Goal: Check status: Check status

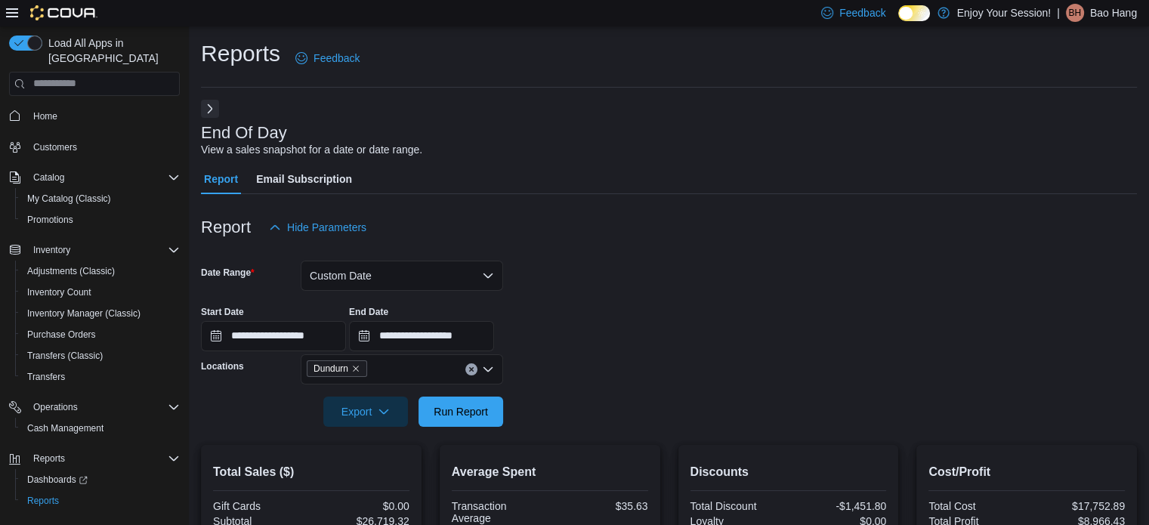
scroll to position [15, 0]
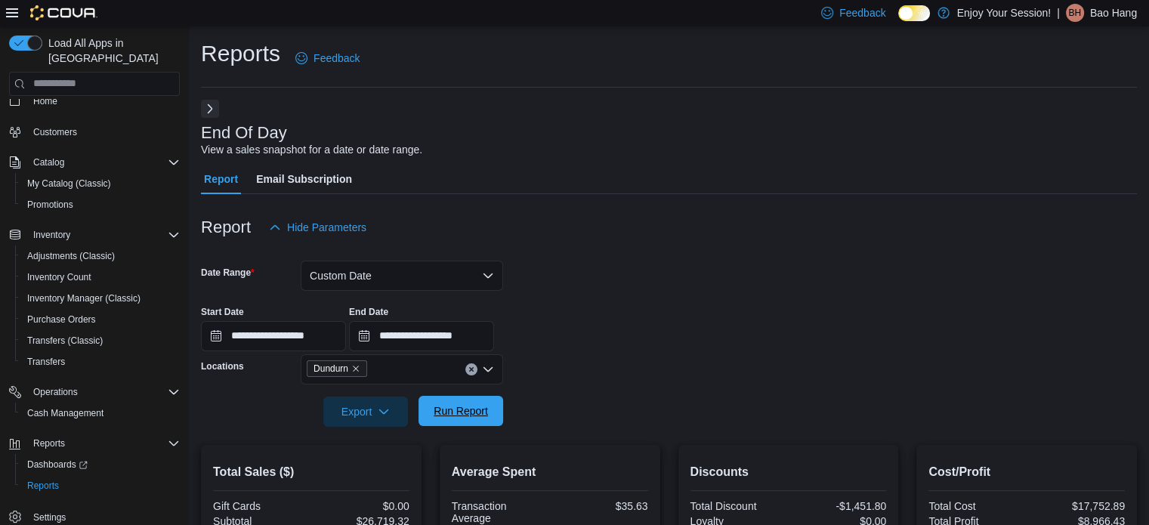
click at [449, 410] on span "Run Report" at bounding box center [461, 410] width 54 height 15
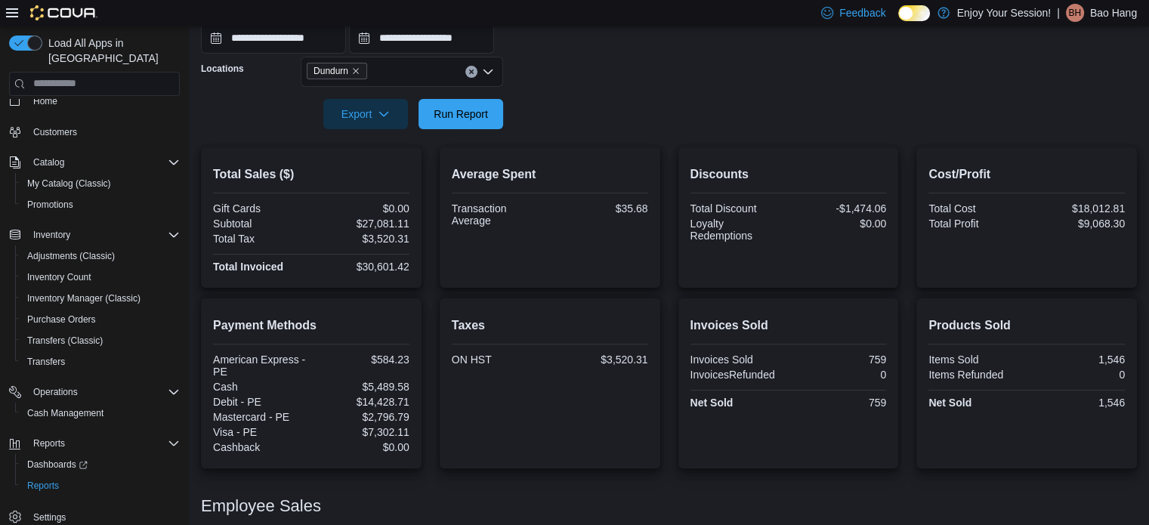
scroll to position [85, 0]
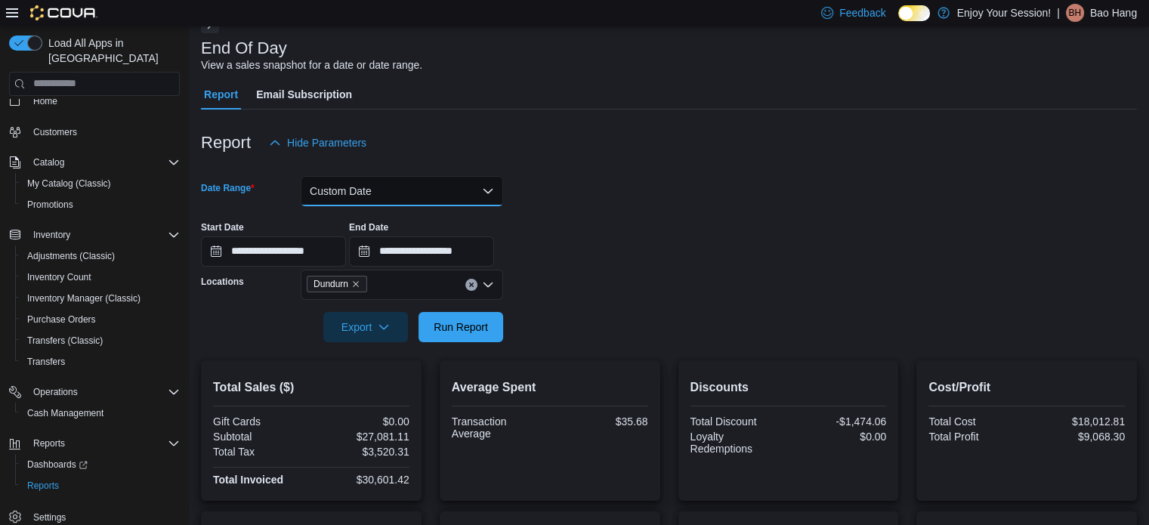
click at [395, 196] on button "Custom Date" at bounding box center [402, 191] width 202 height 30
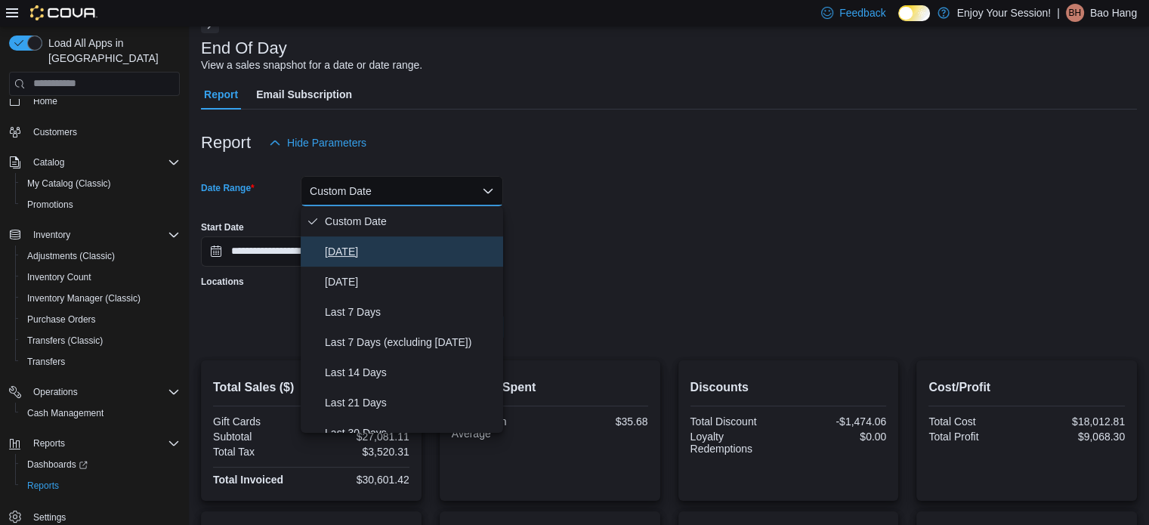
click at [375, 253] on span "[DATE]" at bounding box center [411, 251] width 172 height 18
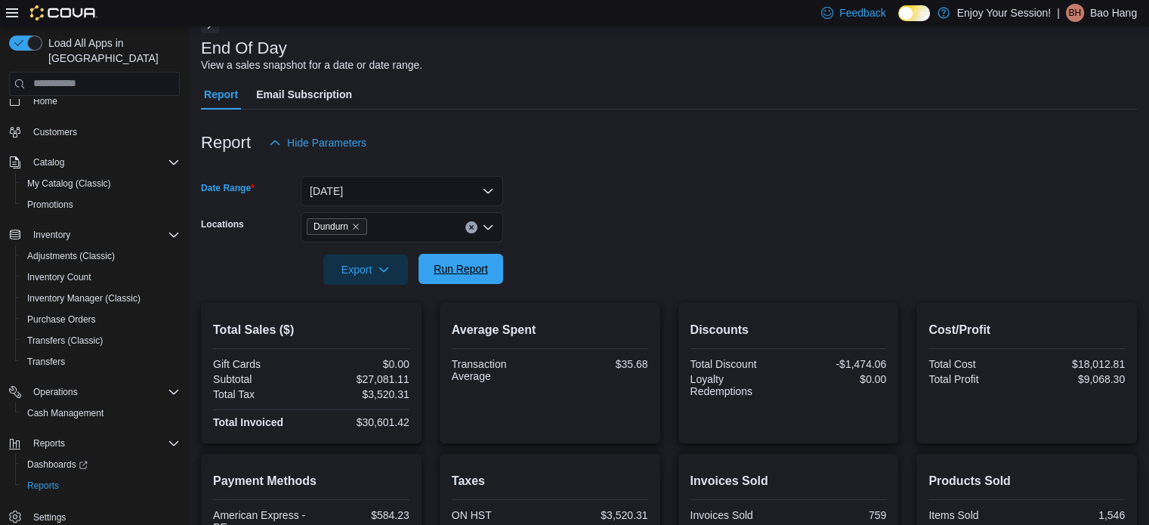
drag, startPoint x: 480, startPoint y: 281, endPoint x: 474, endPoint y: 271, distance: 11.2
click at [479, 279] on span "Run Report" at bounding box center [461, 269] width 66 height 30
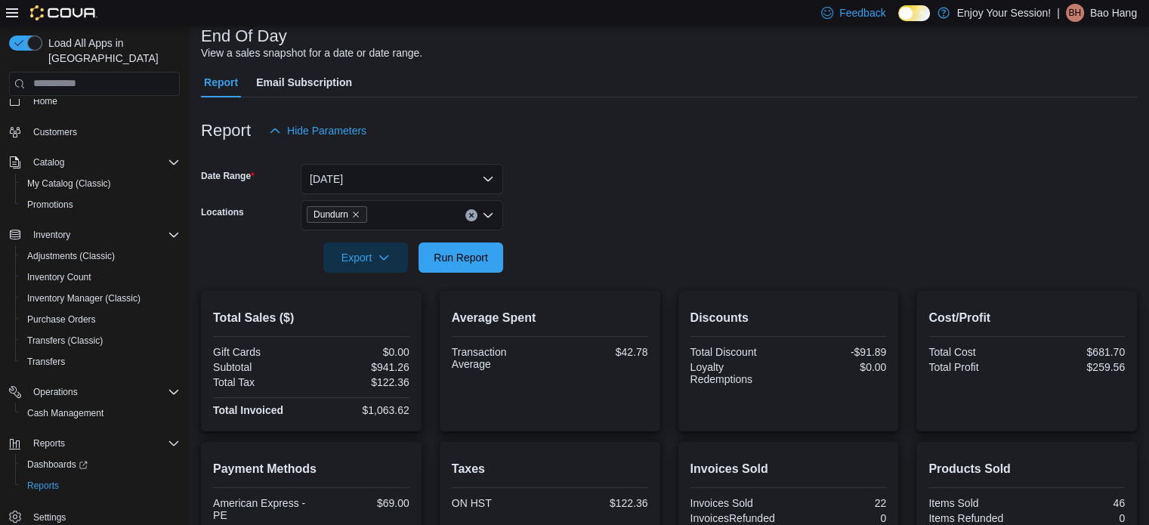
scroll to position [308, 0]
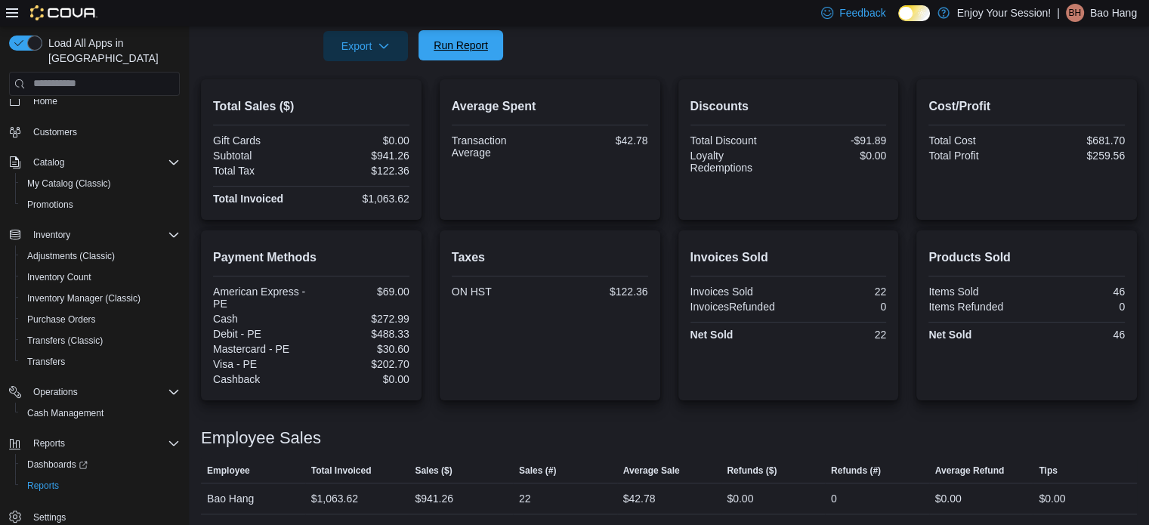
click at [471, 48] on span "Run Report" at bounding box center [461, 45] width 54 height 15
click at [473, 51] on span "Run Report" at bounding box center [461, 45] width 54 height 15
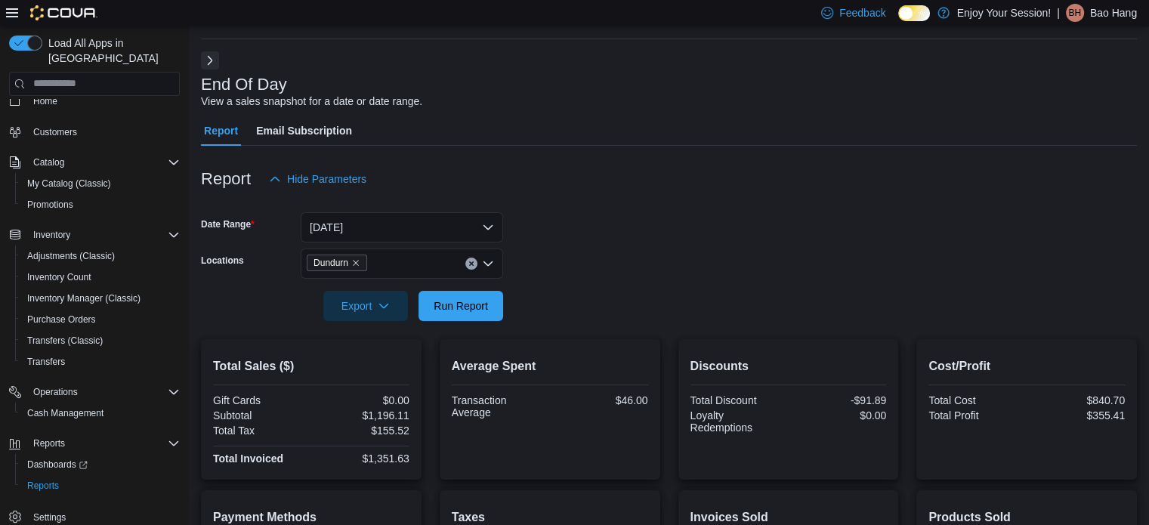
scroll to position [0, 0]
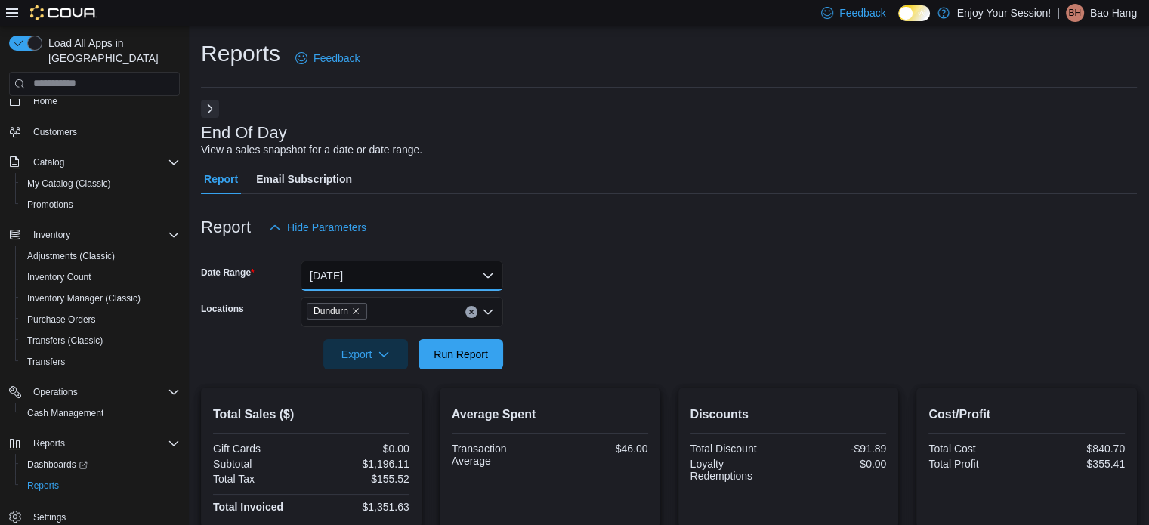
click at [450, 289] on button "[DATE]" at bounding box center [402, 276] width 202 height 30
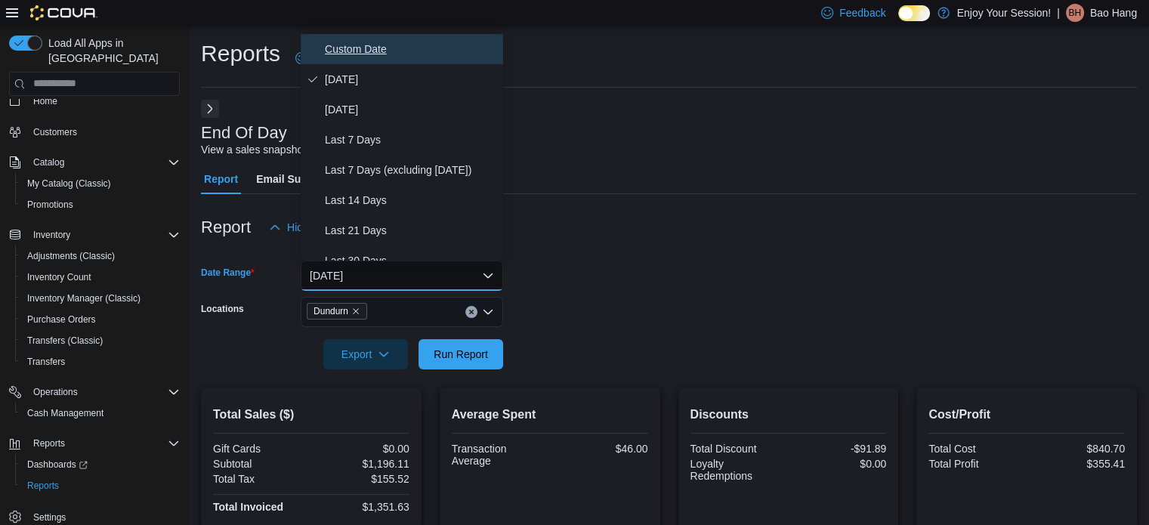
click at [410, 54] on span "Custom Date" at bounding box center [411, 49] width 172 height 18
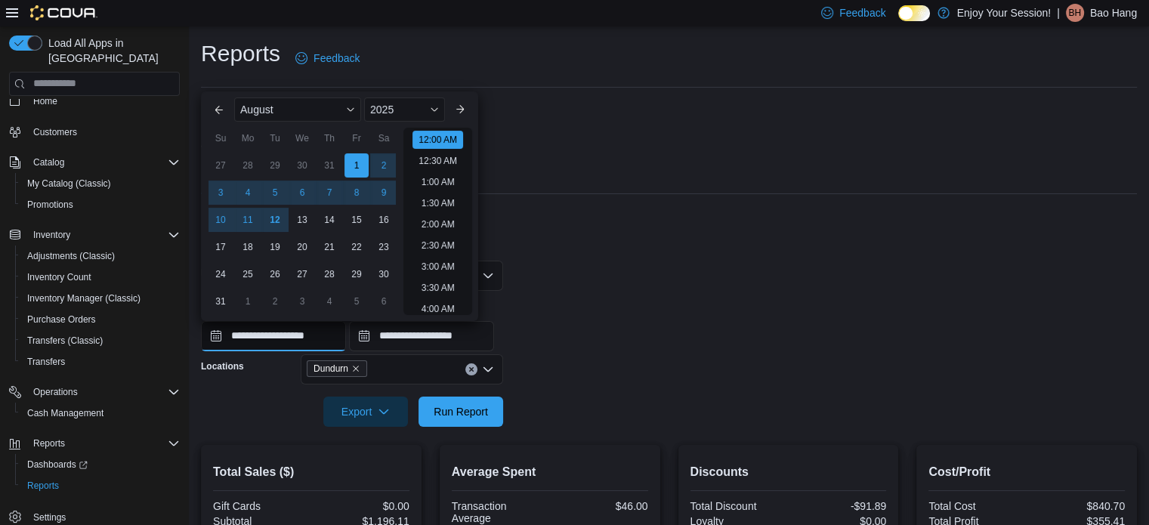
click at [281, 343] on input "**********" at bounding box center [273, 336] width 145 height 30
click at [357, 155] on div "1" at bounding box center [356, 165] width 26 height 26
click at [503, 162] on div "**********" at bounding box center [669, 490] width 936 height 780
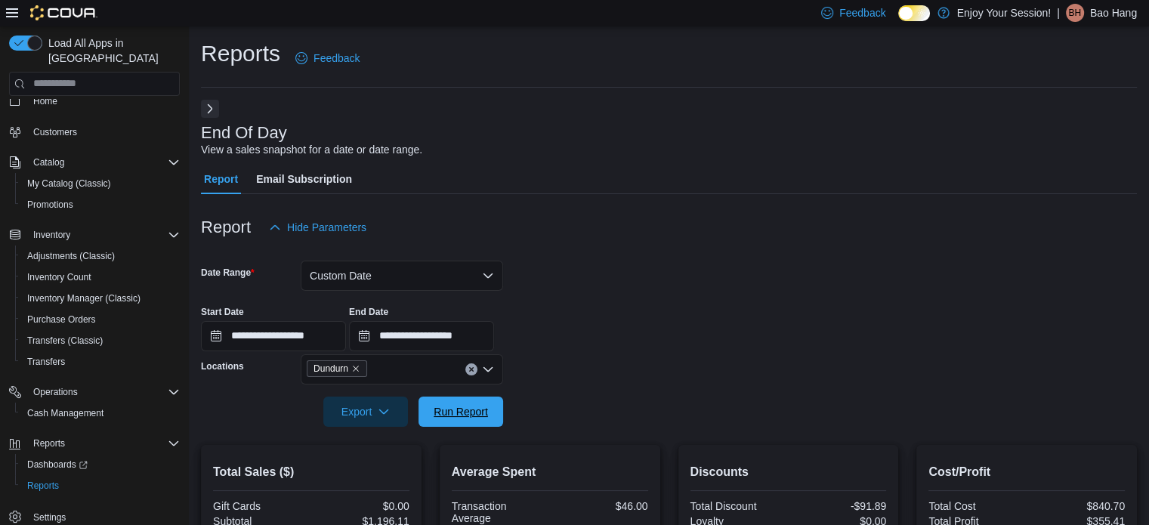
drag, startPoint x: 464, startPoint y: 412, endPoint x: 472, endPoint y: 385, distance: 28.4
click at [464, 412] on span "Run Report" at bounding box center [461, 411] width 54 height 15
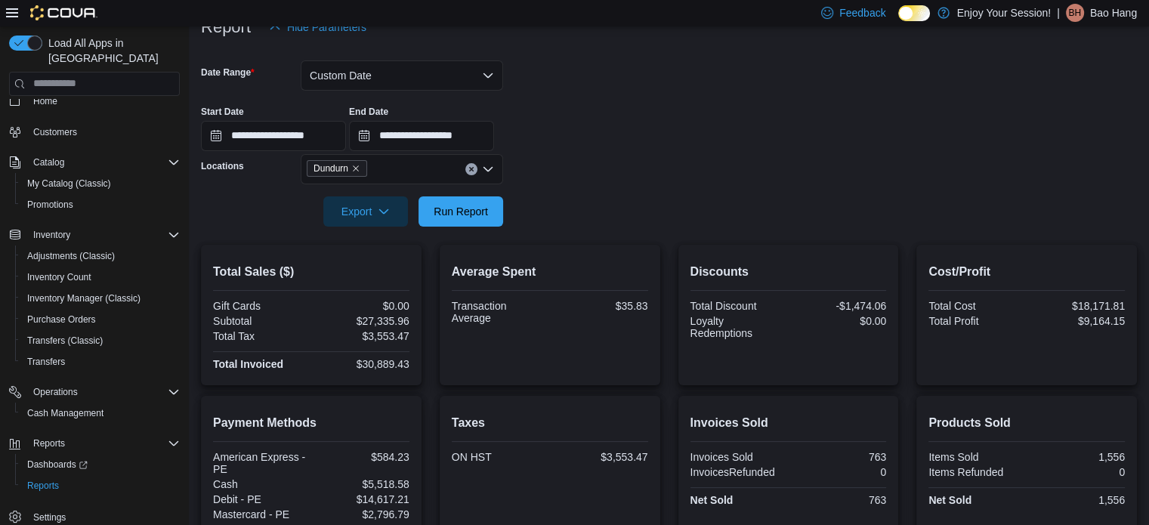
scroll to position [160, 0]
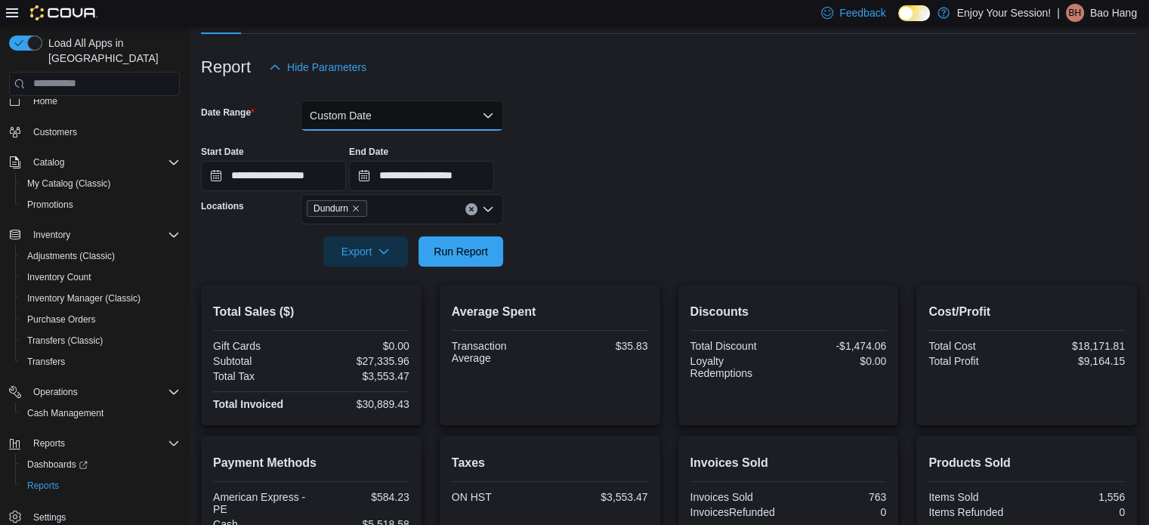
click at [338, 119] on button "Custom Date" at bounding box center [402, 115] width 202 height 30
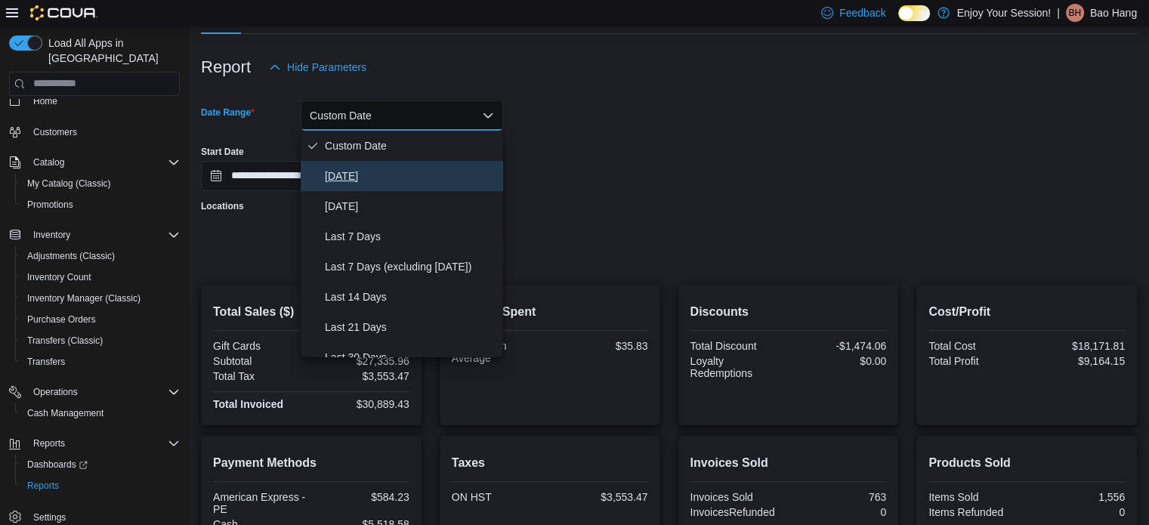
click at [370, 171] on span "[DATE]" at bounding box center [411, 176] width 172 height 18
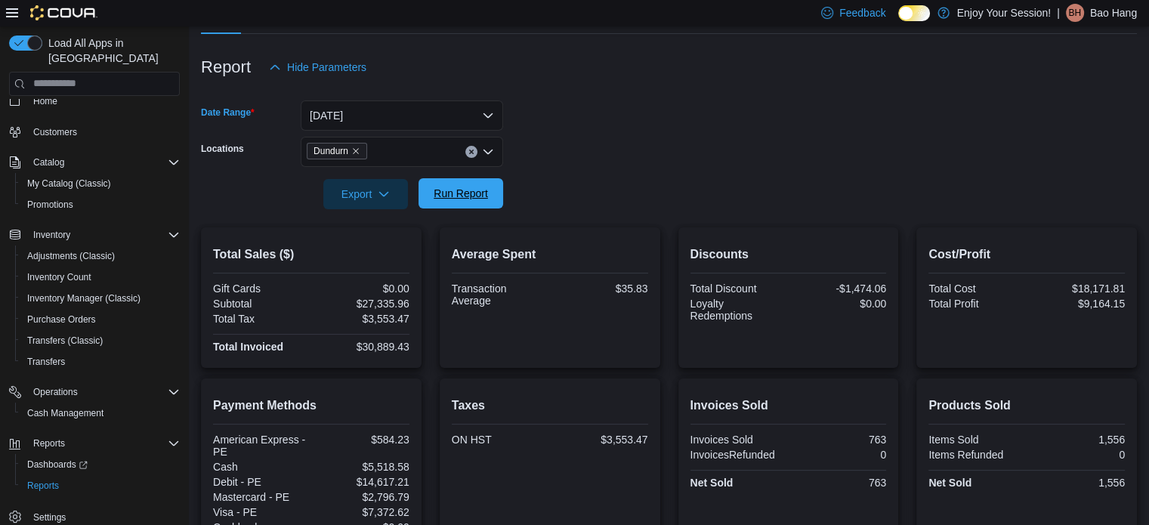
click at [458, 181] on span "Run Report" at bounding box center [461, 193] width 66 height 30
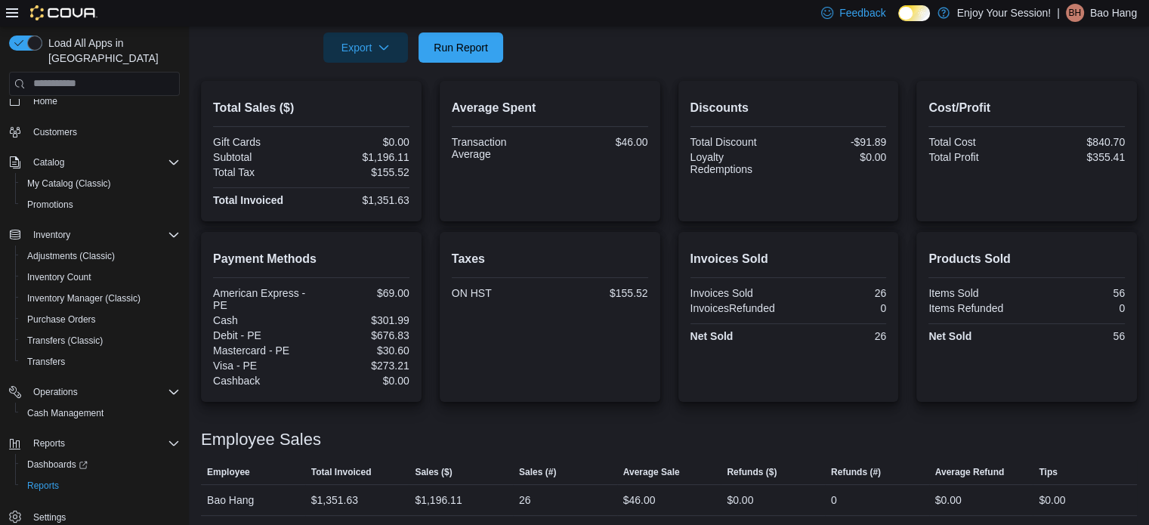
scroll to position [308, 0]
